Goal: Navigation & Orientation: Find specific page/section

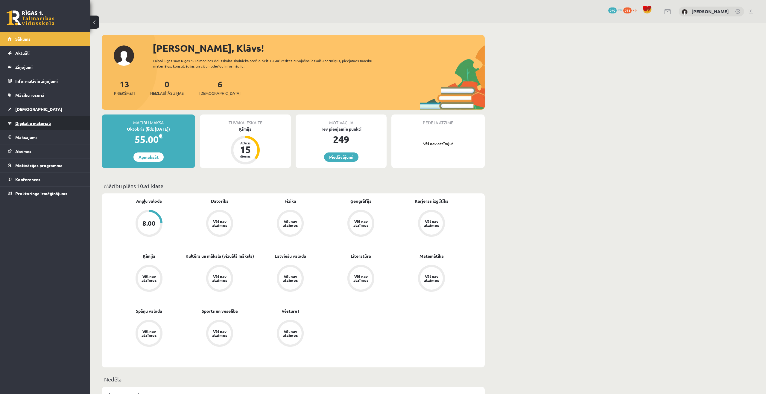
click at [28, 124] on span "Digitālie materiāli" at bounding box center [33, 123] width 36 height 5
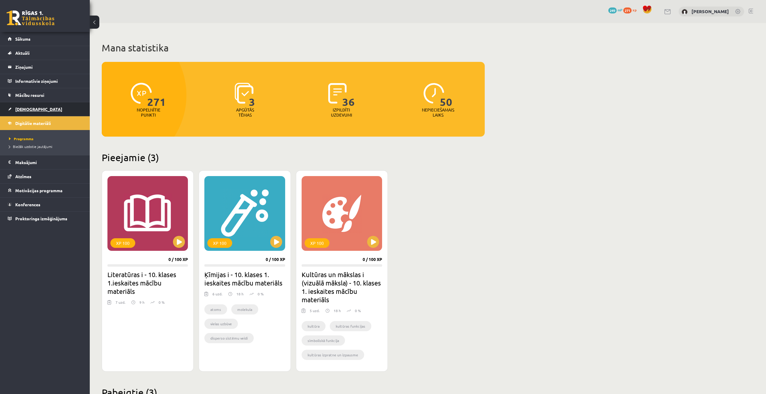
click at [27, 109] on span "[DEMOGRAPHIC_DATA]" at bounding box center [38, 109] width 47 height 5
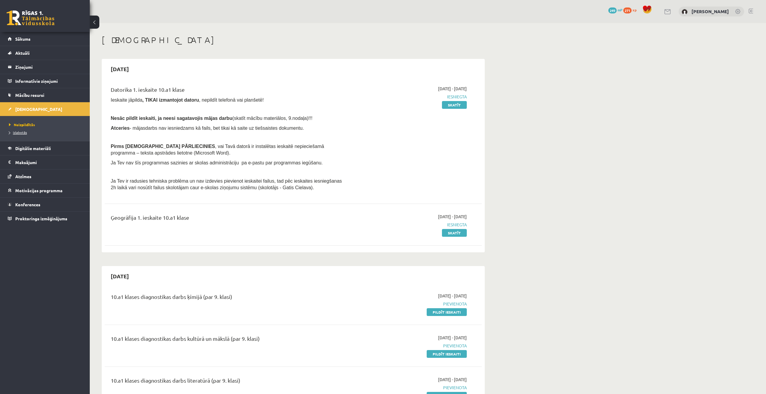
click at [25, 133] on span "Izlabotās" at bounding box center [18, 132] width 18 height 5
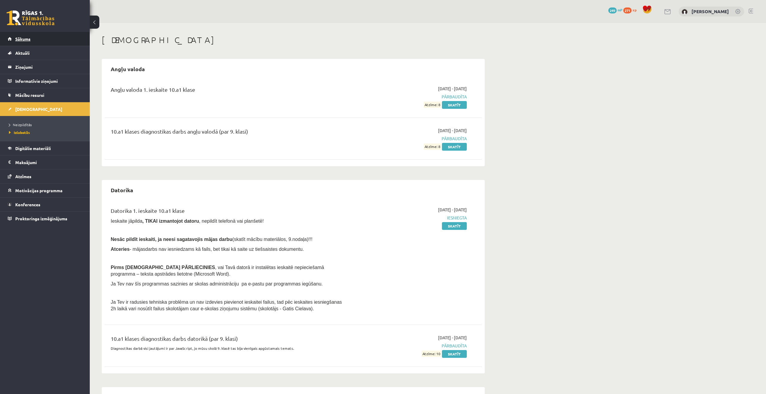
click at [19, 35] on link "Sākums" at bounding box center [45, 39] width 75 height 14
